Goal: Task Accomplishment & Management: Complete application form

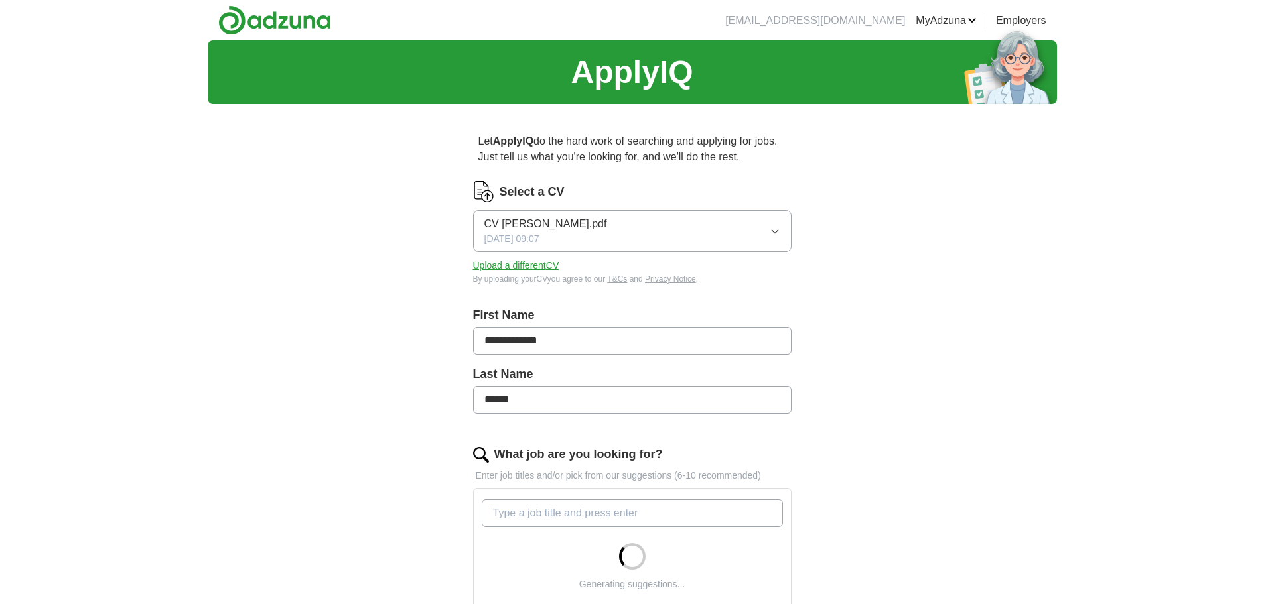
click at [574, 235] on div "CV [PERSON_NAME].pdf [DATE] 09:07" at bounding box center [545, 231] width 123 height 30
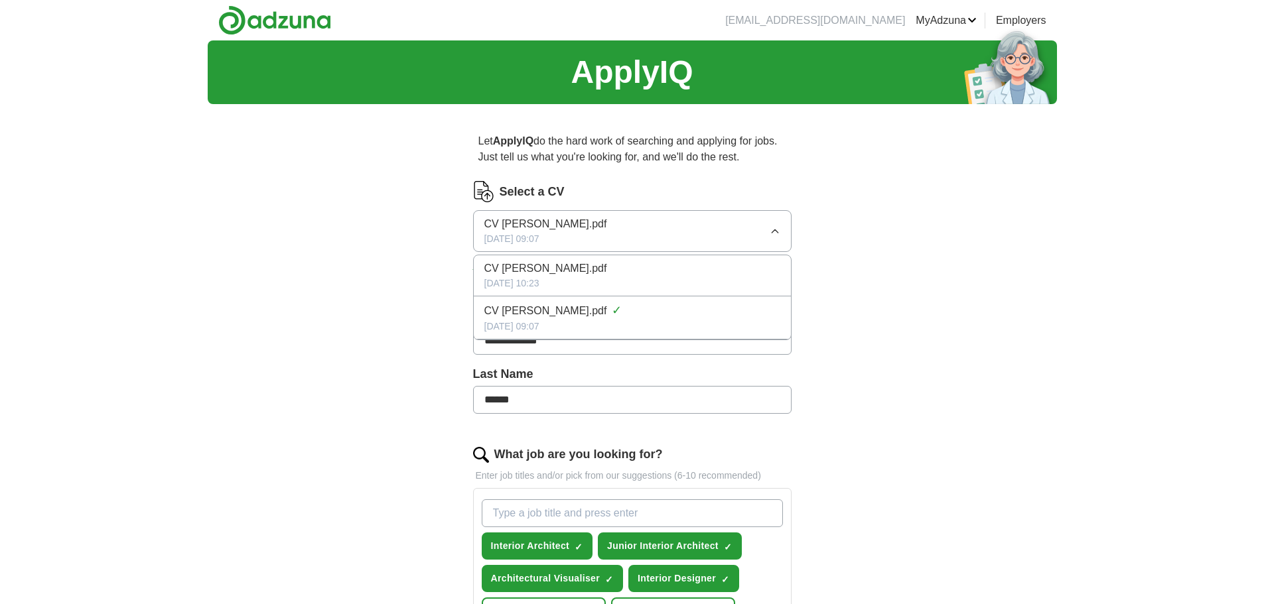
click at [607, 224] on span "CV [PERSON_NAME].pdf" at bounding box center [545, 224] width 123 height 16
click at [537, 264] on button "Upload a different CV" at bounding box center [516, 266] width 86 height 14
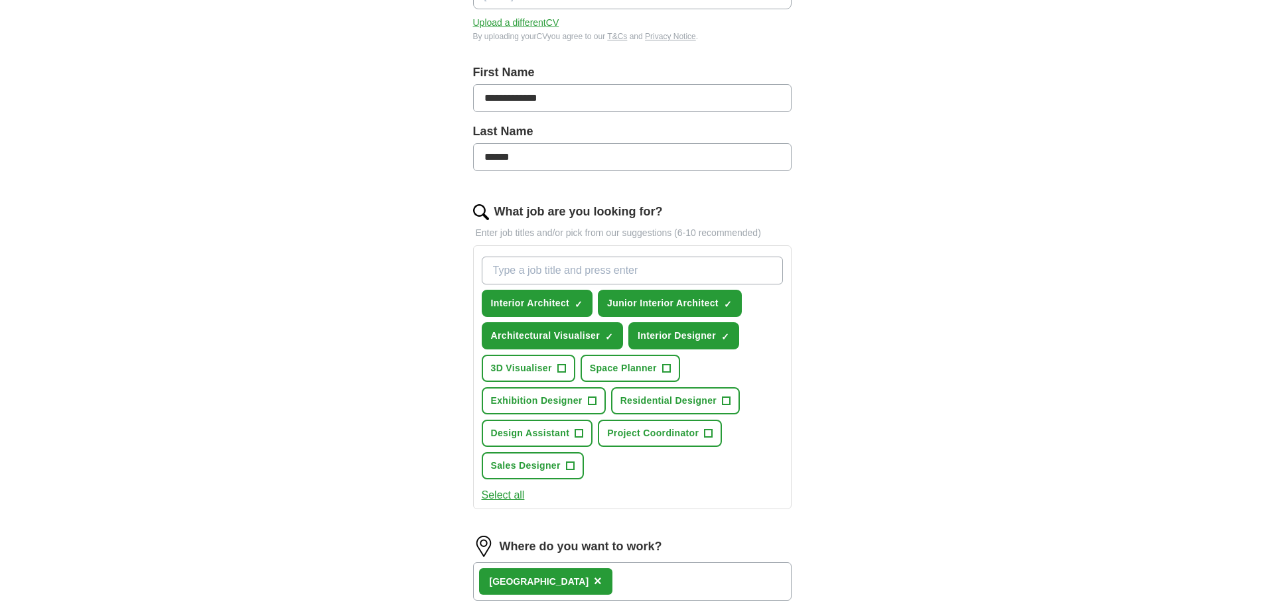
scroll to position [265, 0]
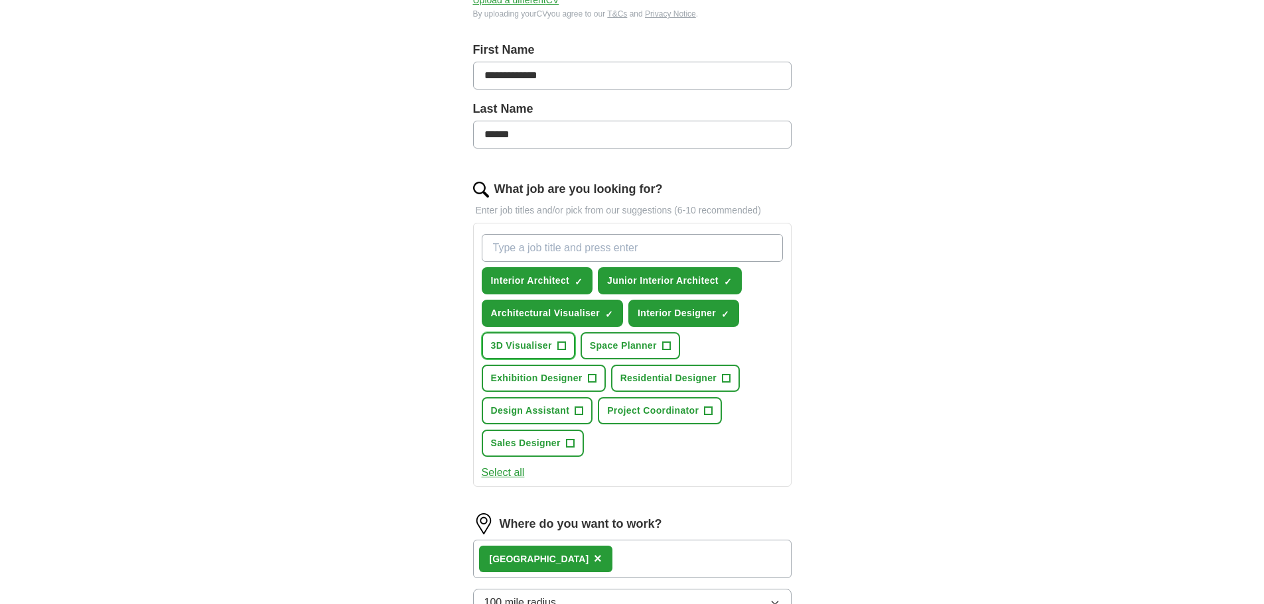
click at [568, 339] on button "3D Visualiser +" at bounding box center [529, 345] width 94 height 27
click at [714, 378] on span "Residential Designer" at bounding box center [668, 378] width 97 height 14
click at [588, 382] on span "+" at bounding box center [592, 378] width 8 height 11
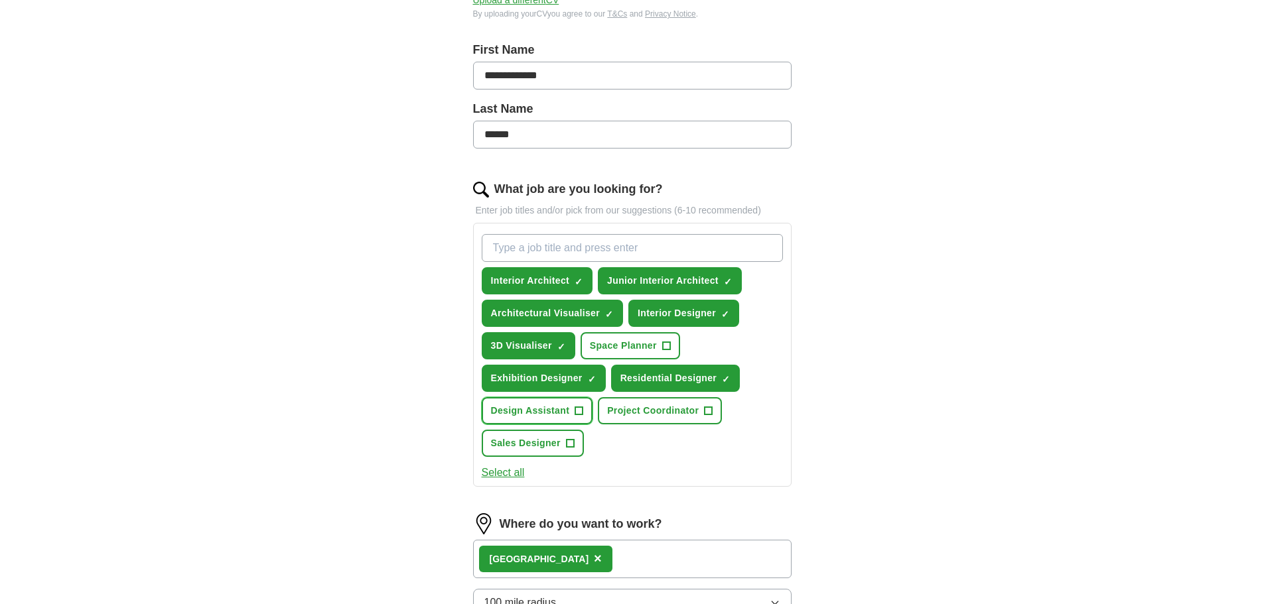
click at [585, 412] on button "Design Assistant +" at bounding box center [537, 410] width 111 height 27
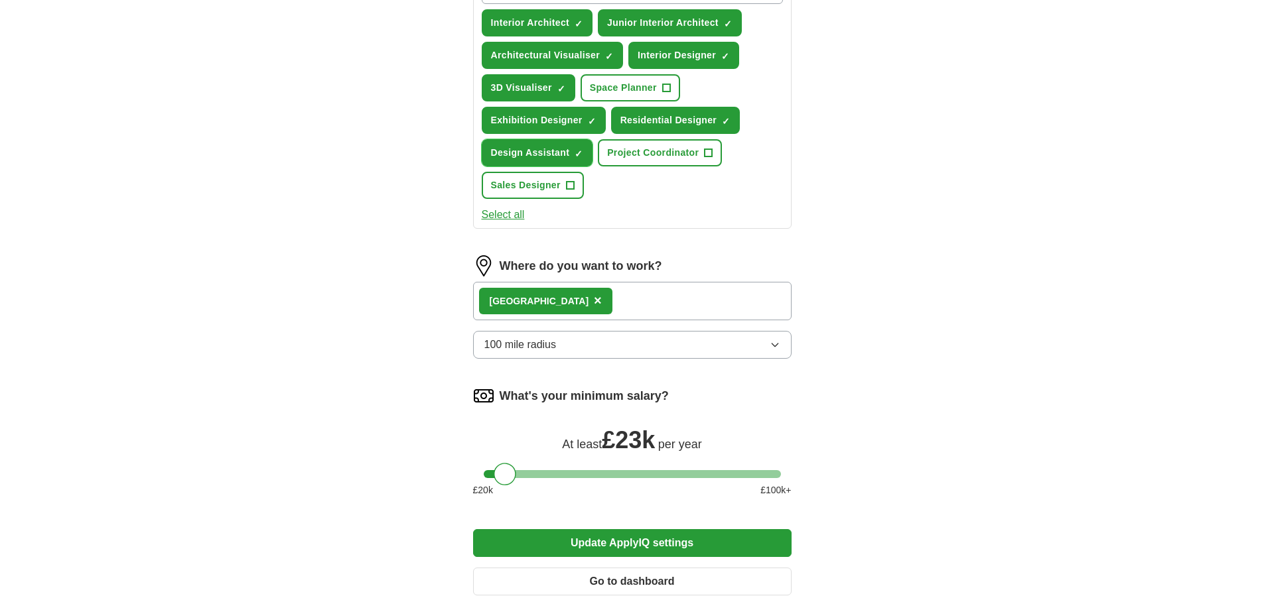
scroll to position [531, 0]
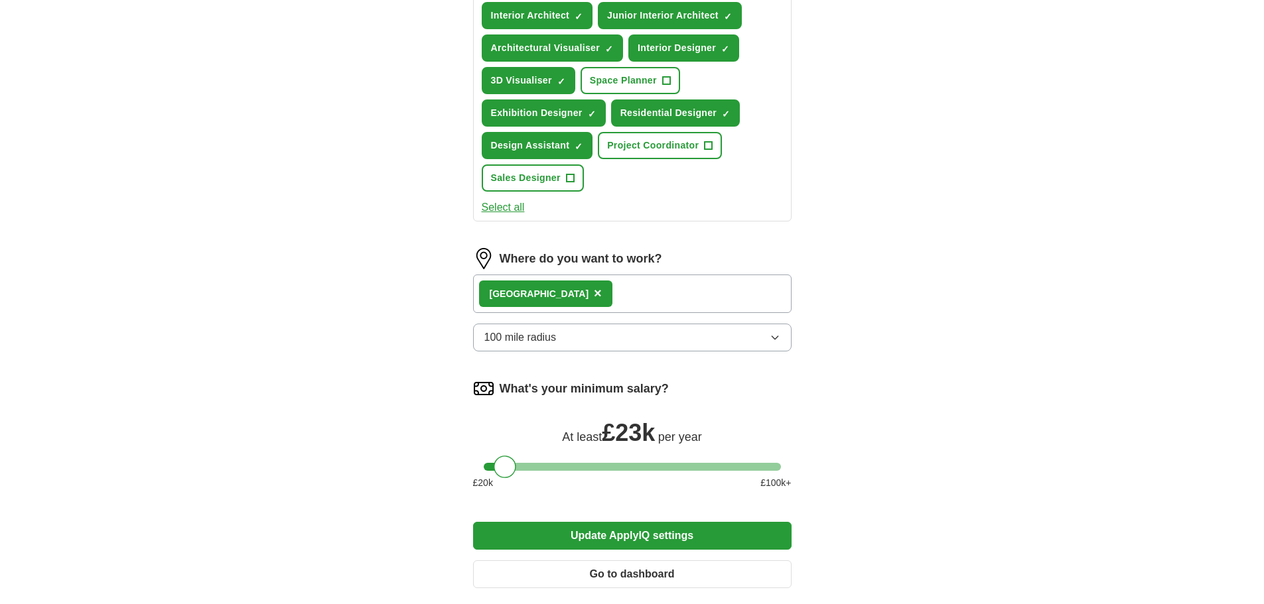
click at [625, 296] on div "London ×" at bounding box center [632, 294] width 318 height 38
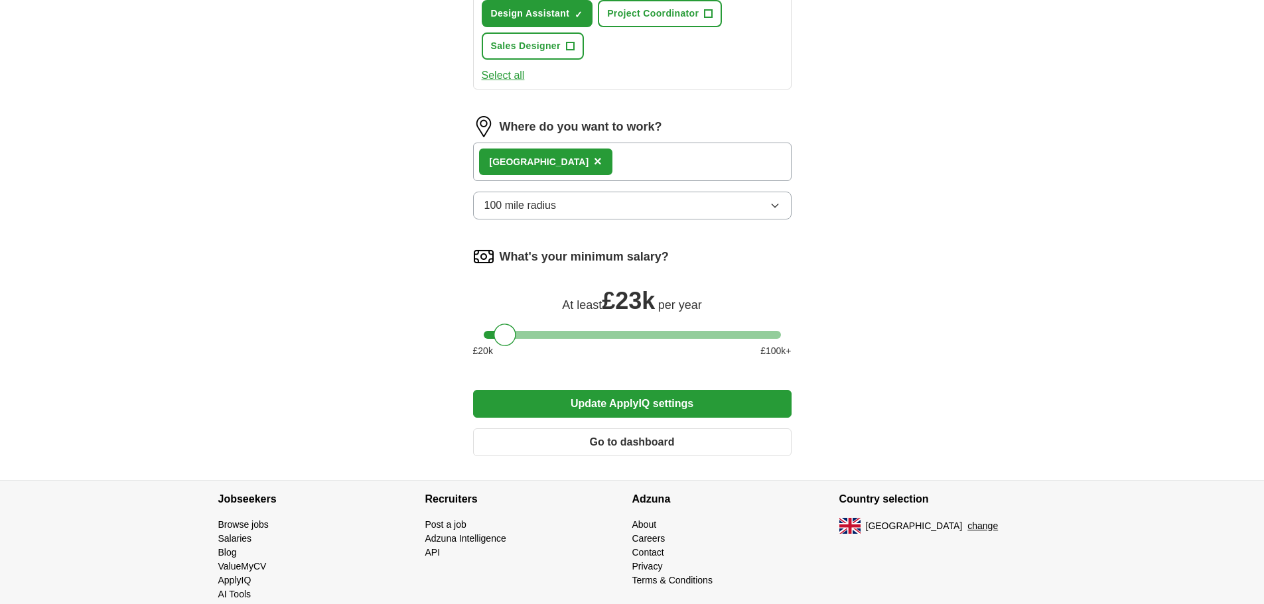
scroll to position [663, 0]
click at [507, 405] on button "Update ApplyIQ settings" at bounding box center [632, 403] width 318 height 28
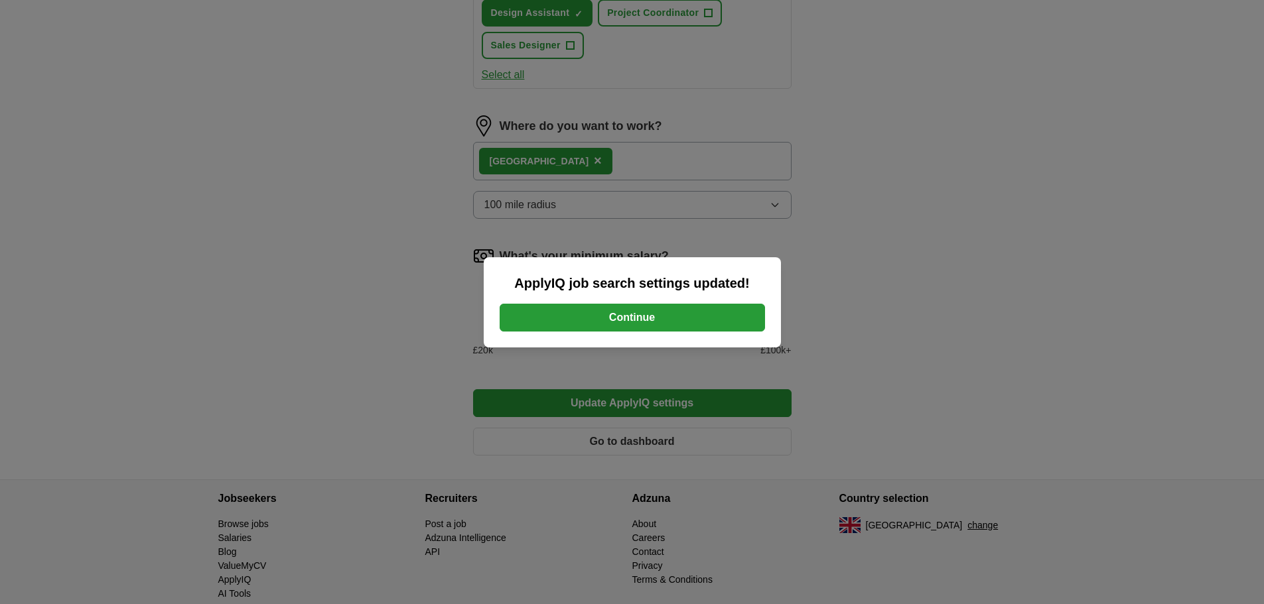
click at [548, 327] on button "Continue" at bounding box center [631, 318] width 265 height 28
